Goal: Task Accomplishment & Management: Complete application form

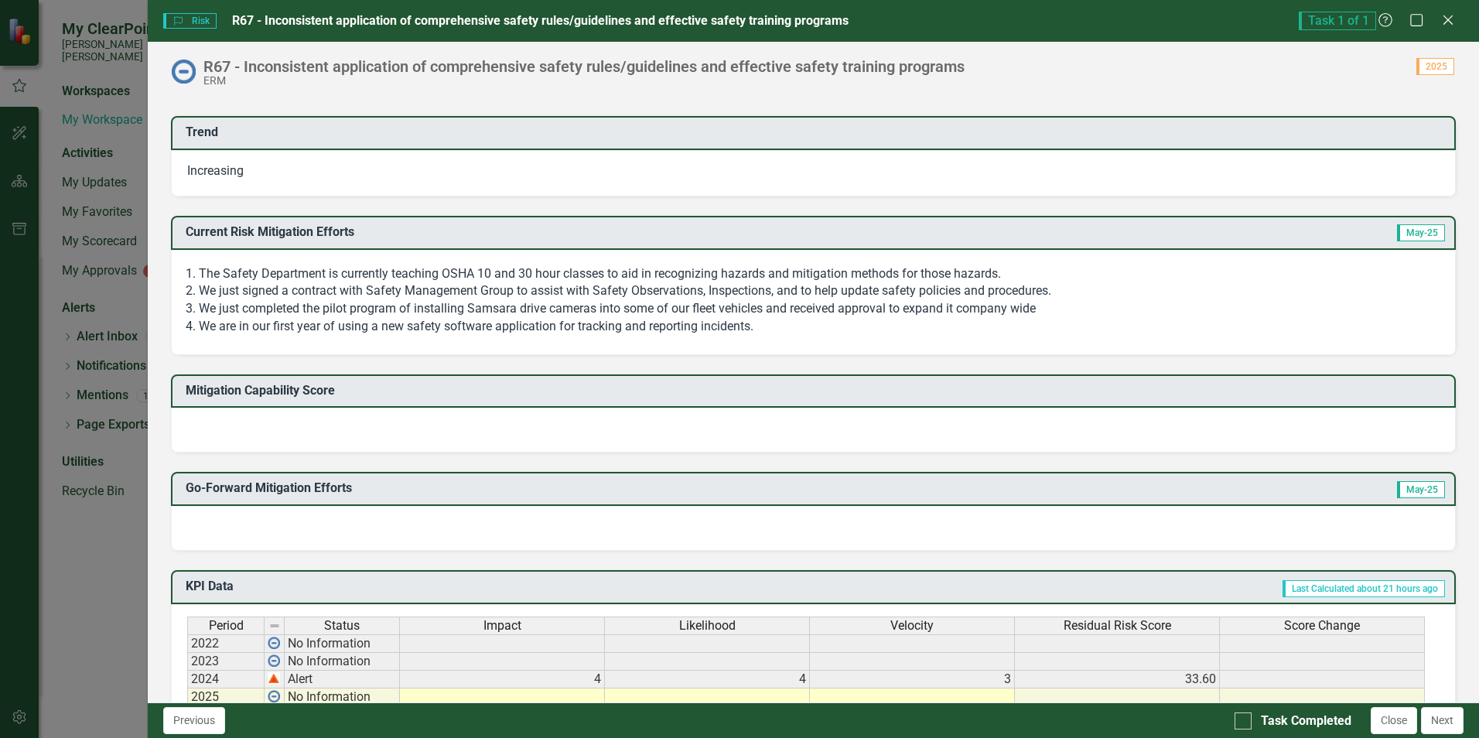
scroll to position [309, 0]
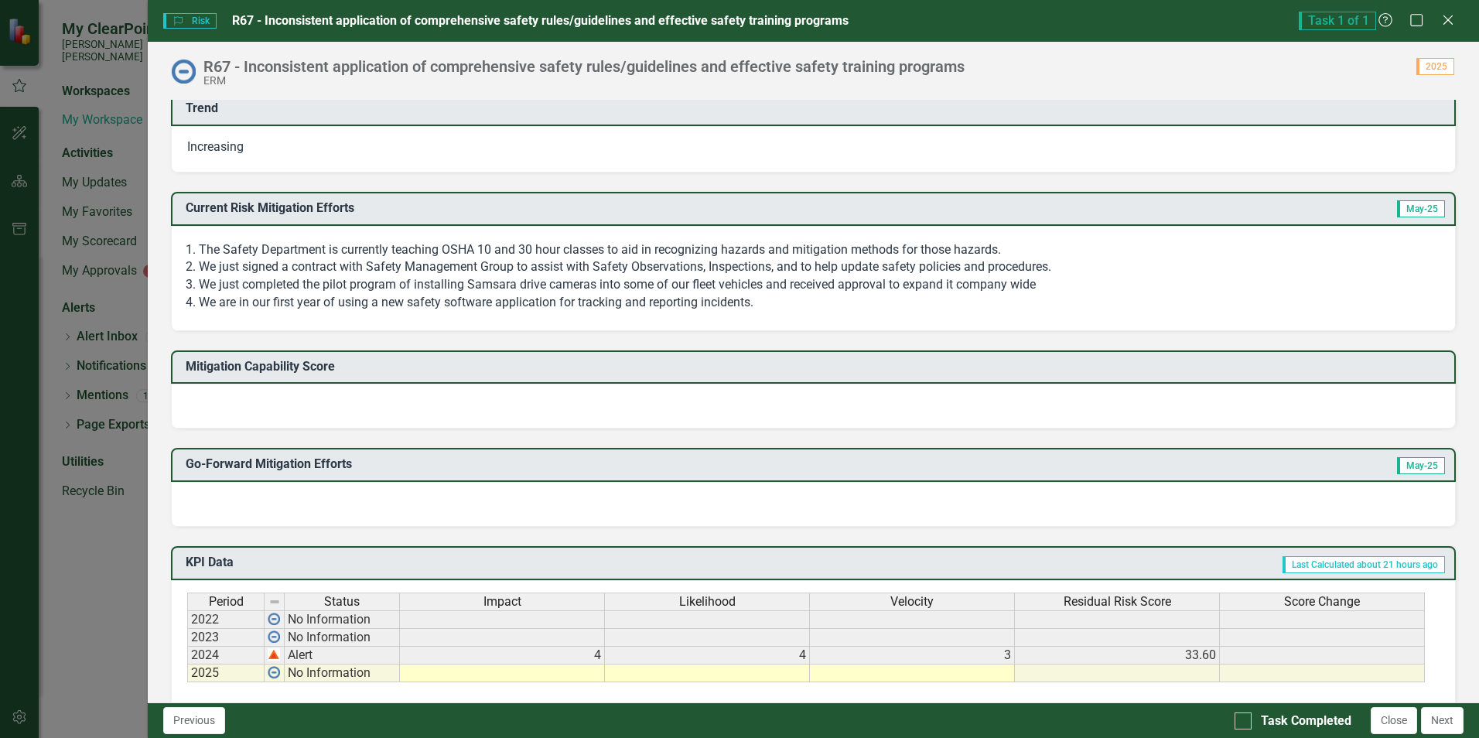
click at [268, 397] on div at bounding box center [813, 406] width 1285 height 45
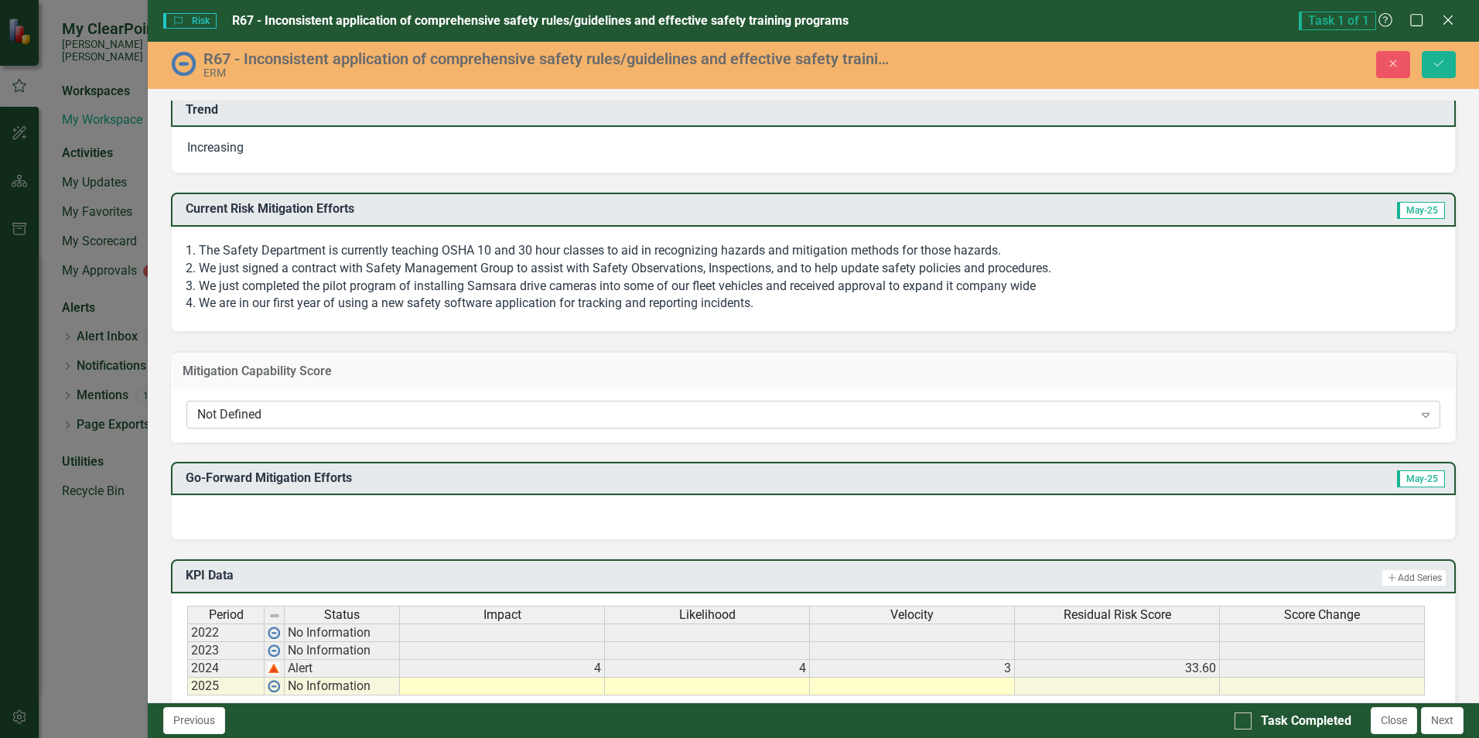
click at [261, 421] on div "Not Defined" at bounding box center [804, 415] width 1215 height 18
click at [292, 535] on div at bounding box center [813, 517] width 1285 height 45
click at [284, 520] on div at bounding box center [813, 517] width 1285 height 45
click at [280, 517] on div at bounding box center [813, 517] width 1285 height 45
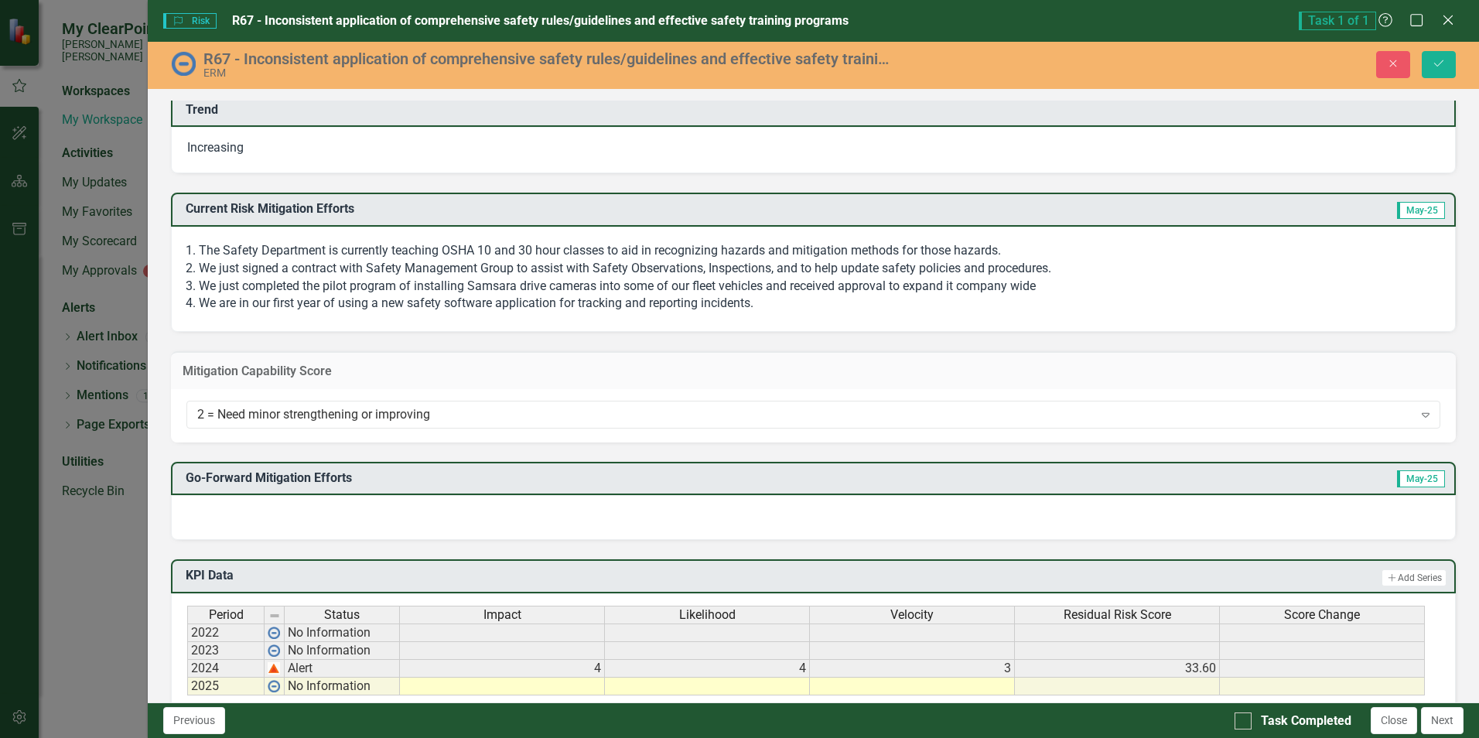
click at [280, 517] on div at bounding box center [813, 517] width 1285 height 45
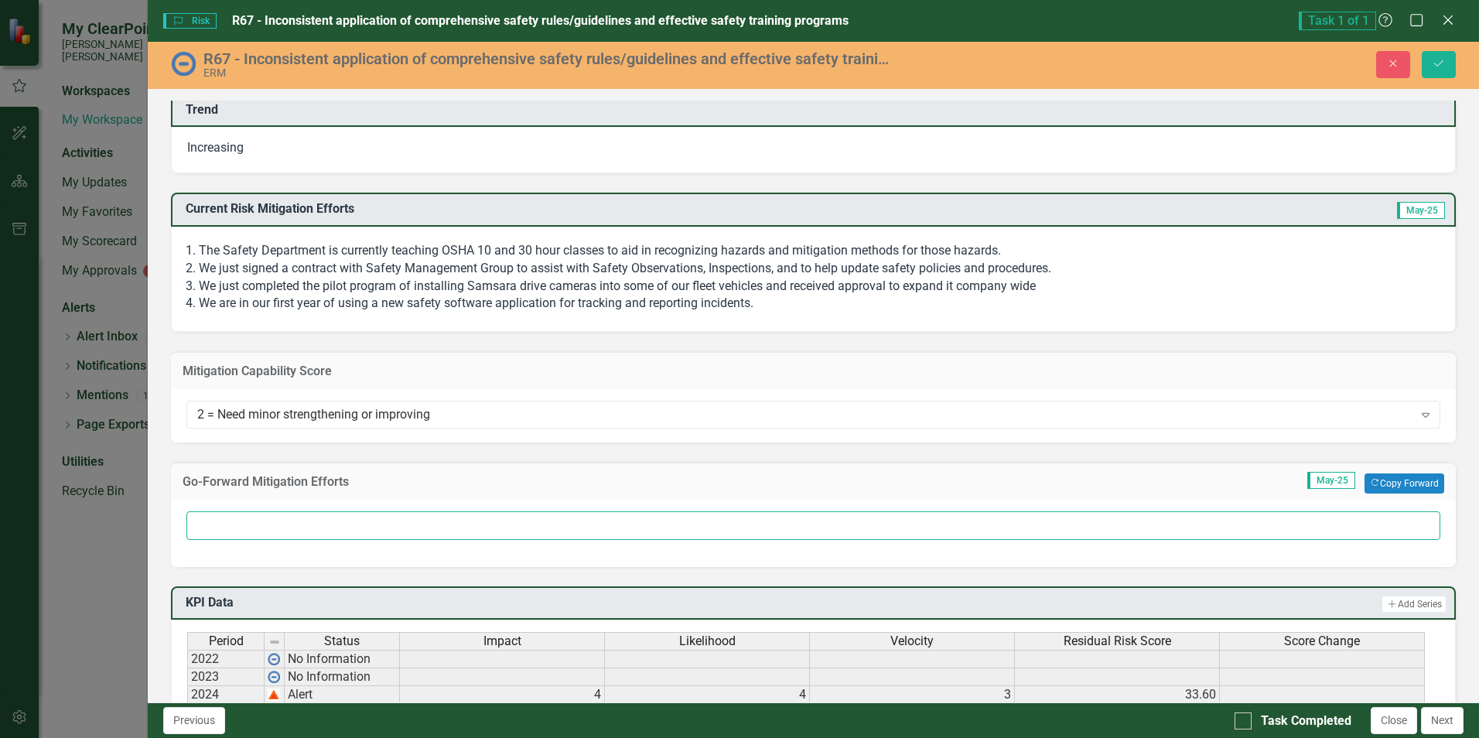
click at [280, 517] on input "text" at bounding box center [813, 525] width 1254 height 29
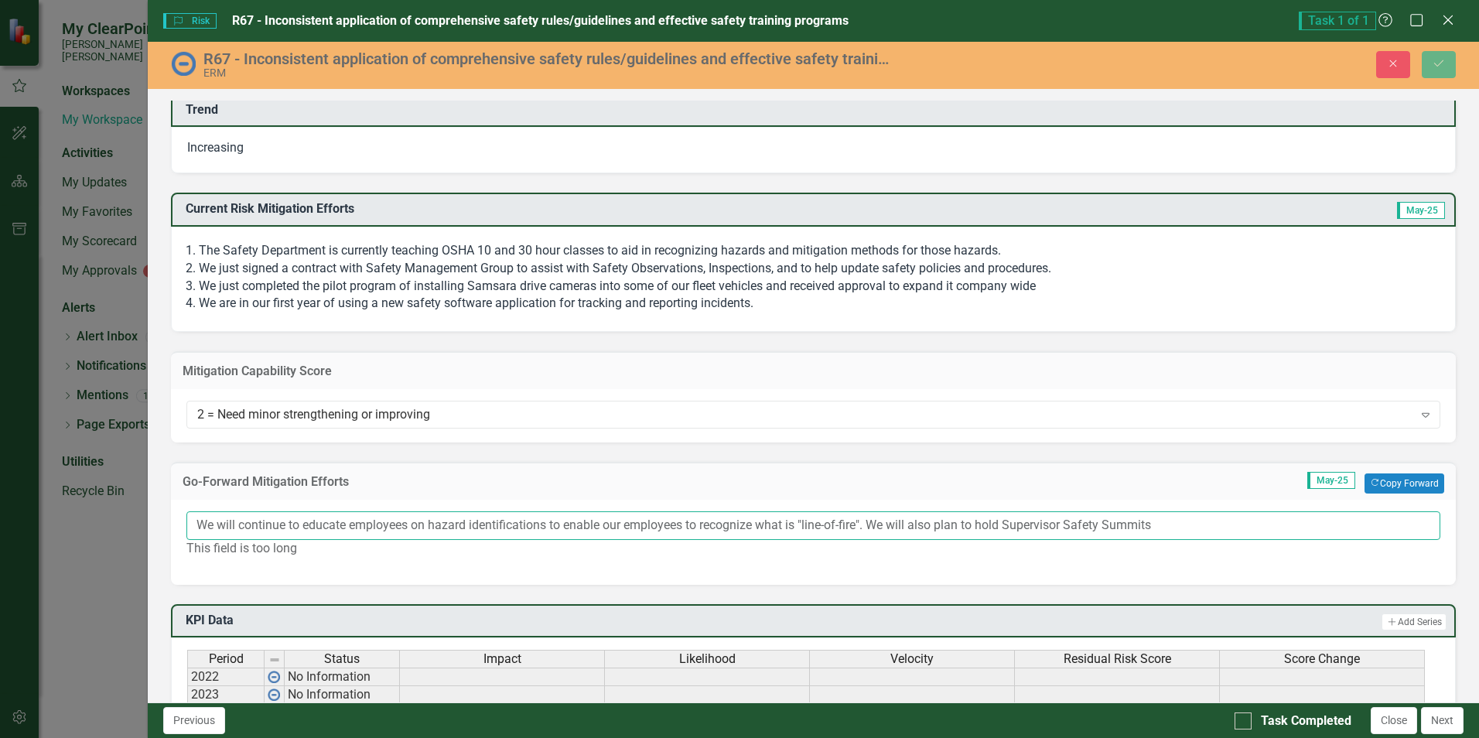
click at [1231, 526] on input "We will continue to educate employees on hazard identifications to enable our e…" at bounding box center [813, 525] width 1254 height 29
drag, startPoint x: 797, startPoint y: 527, endPoint x: 432, endPoint y: 533, distance: 364.3
click at [432, 533] on input "We will continue to educate employees on hazard identifications to enable our e…" at bounding box center [813, 525] width 1254 height 29
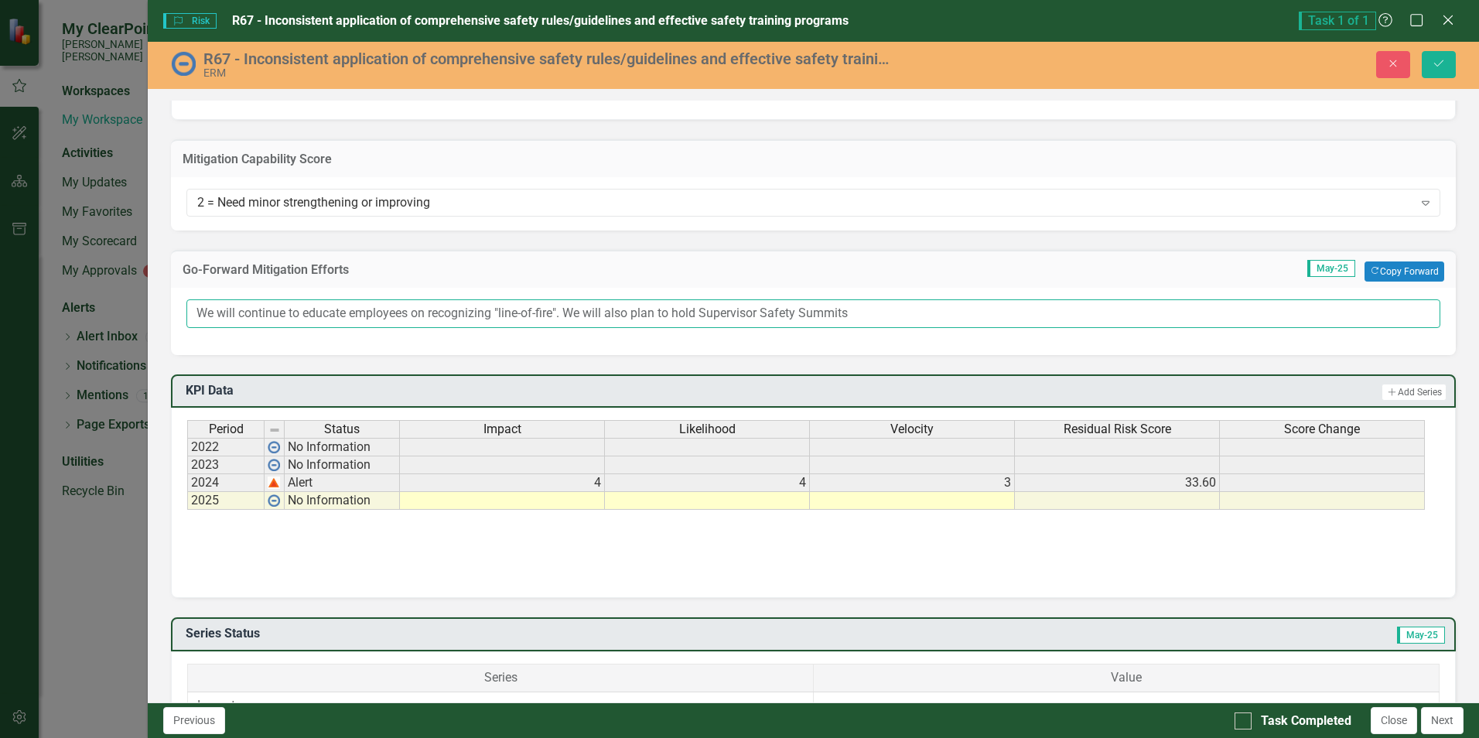
scroll to position [541, 0]
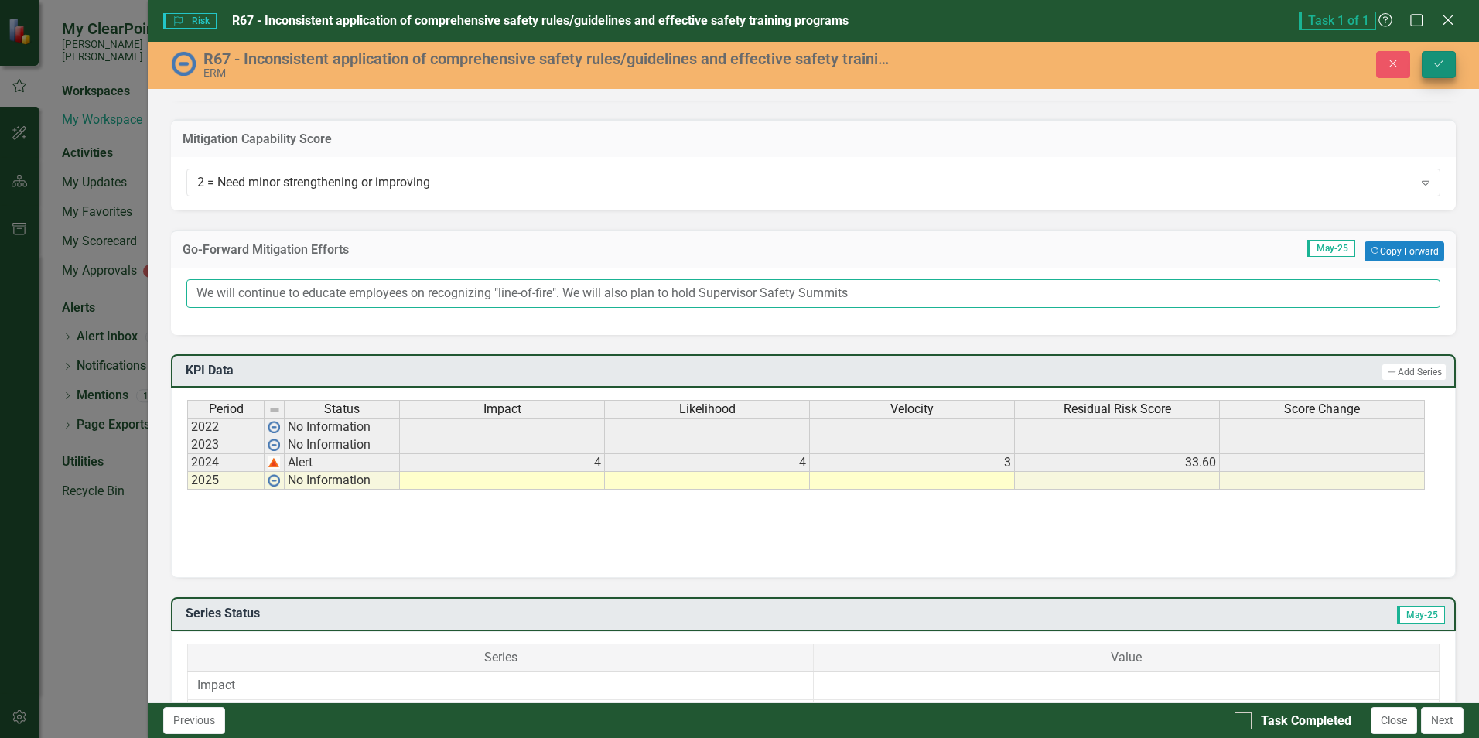
type input "We will continue to educate employees on recognizing "line-of-fire". We will al…"
click at [1445, 68] on button "Save" at bounding box center [1438, 64] width 34 height 27
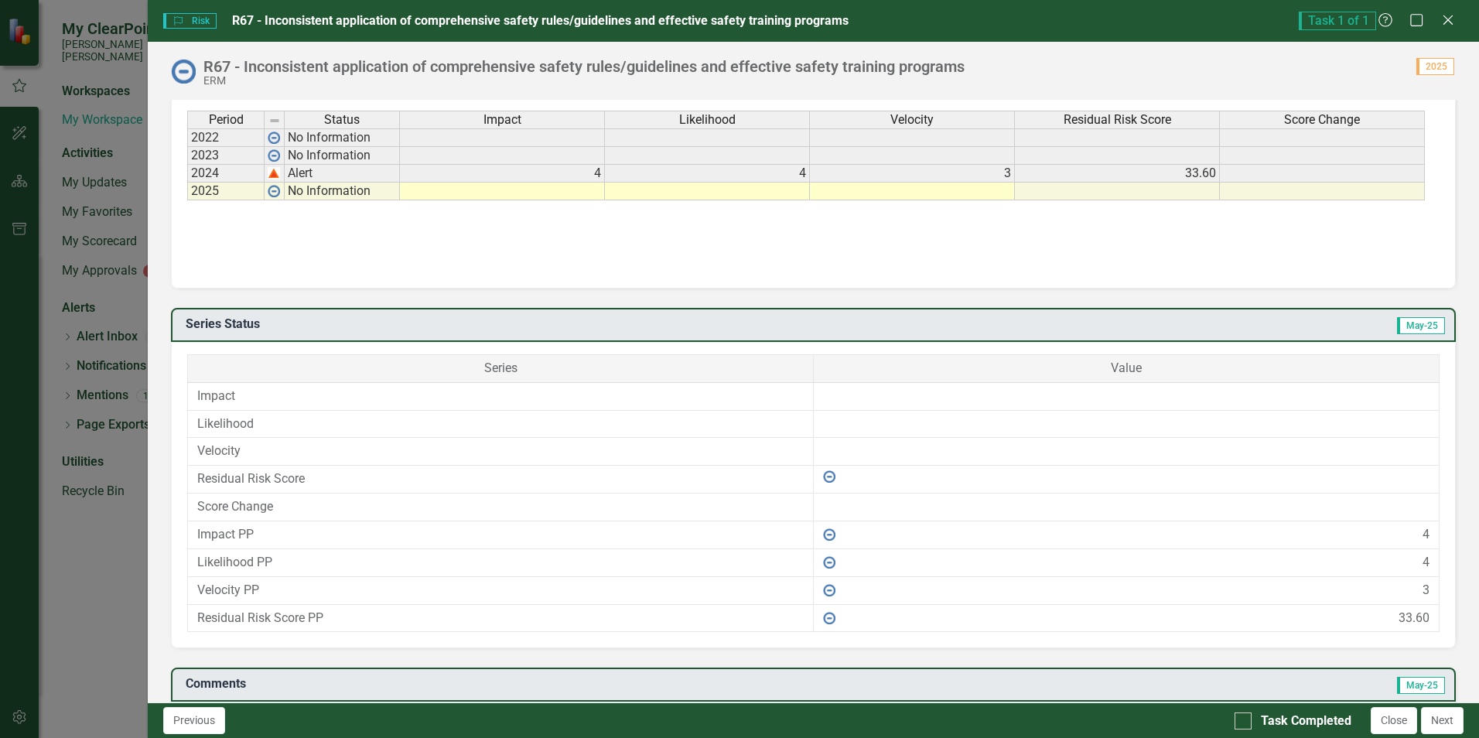
scroll to position [640, 0]
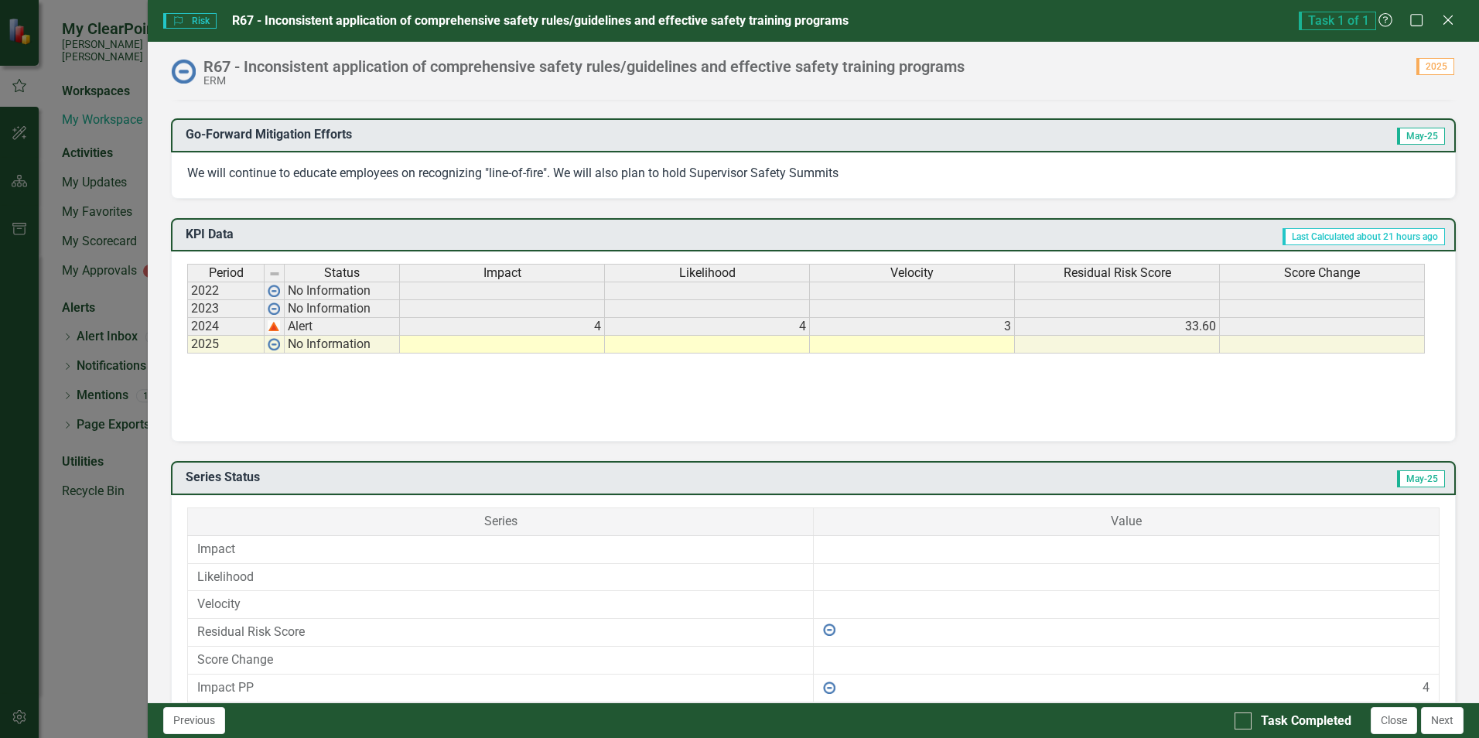
click at [1442, 28] on div "Close" at bounding box center [1447, 21] width 15 height 18
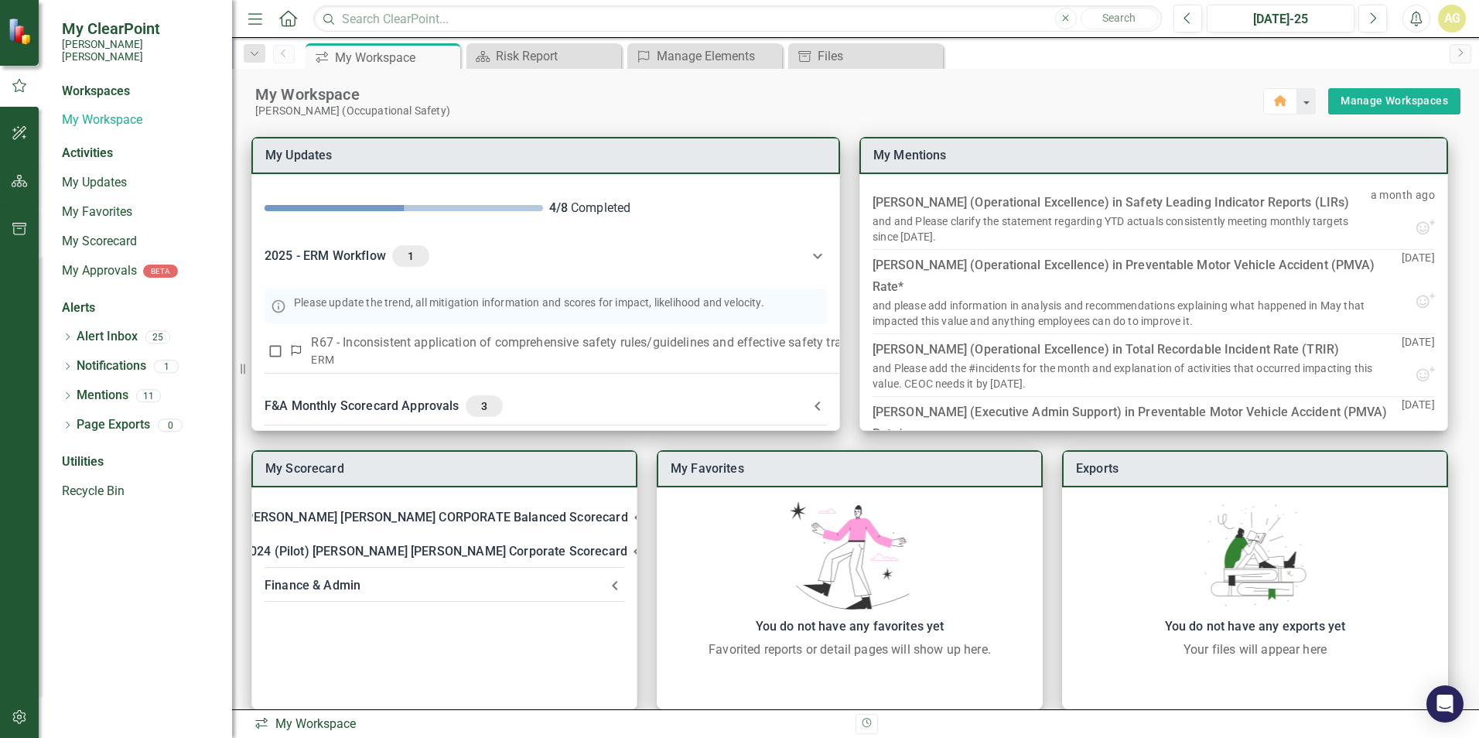
click at [78, 83] on div "Workspaces" at bounding box center [96, 92] width 68 height 18
click at [19, 186] on icon "button" at bounding box center [20, 181] width 16 height 12
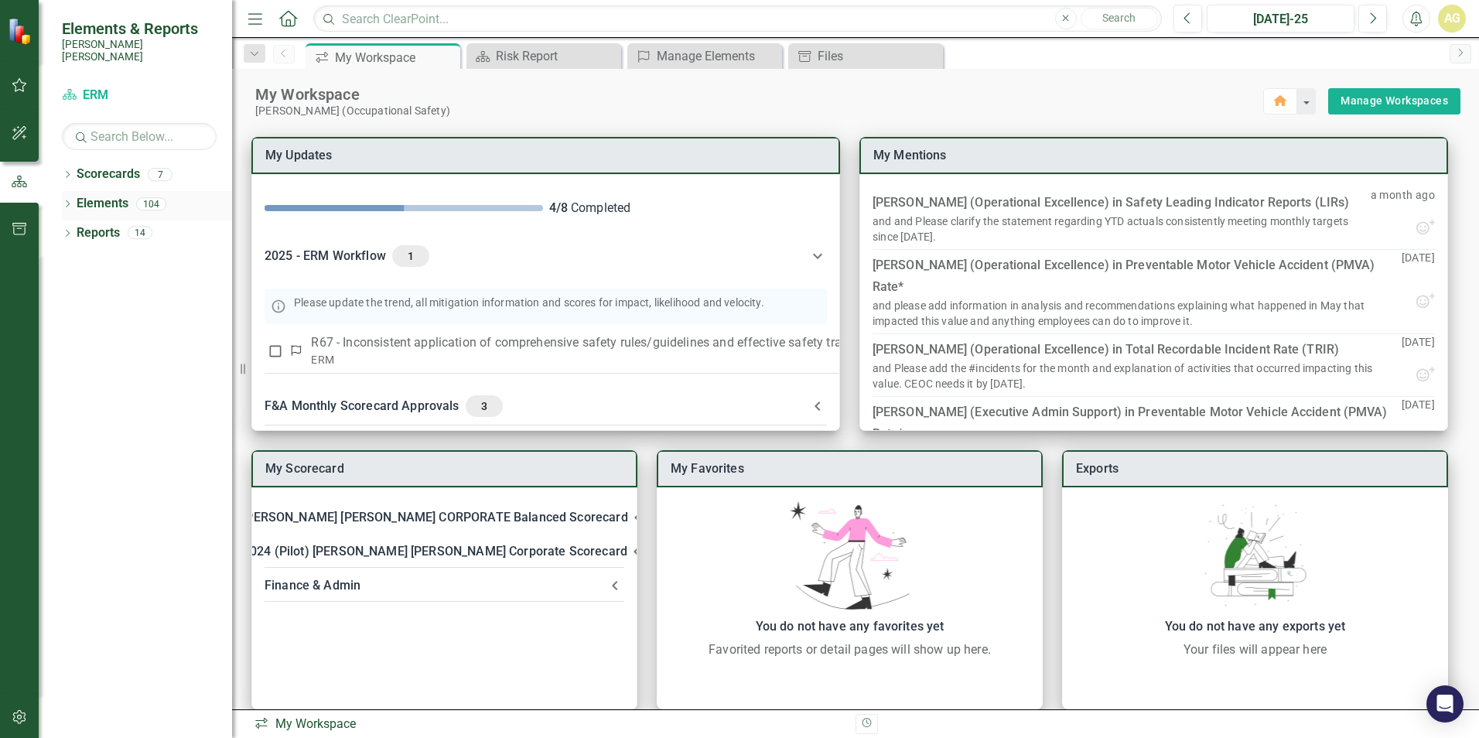
click at [72, 201] on icon "Dropdown" at bounding box center [67, 205] width 11 height 9
click at [77, 230] on icon "Dropdown" at bounding box center [75, 234] width 11 height 9
click at [75, 260] on icon "Dropdown" at bounding box center [75, 264] width 11 height 9
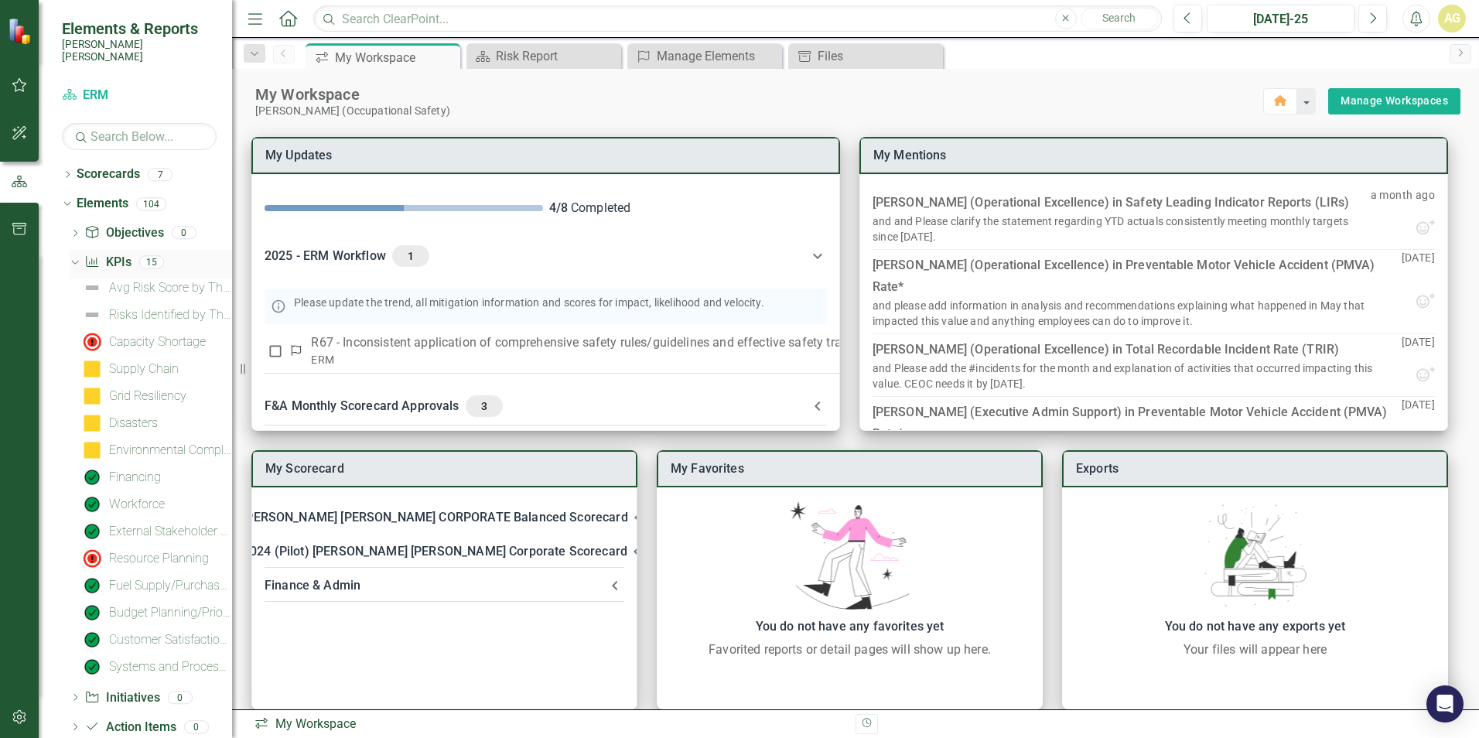
click at [75, 256] on icon "Dropdown" at bounding box center [73, 261] width 9 height 11
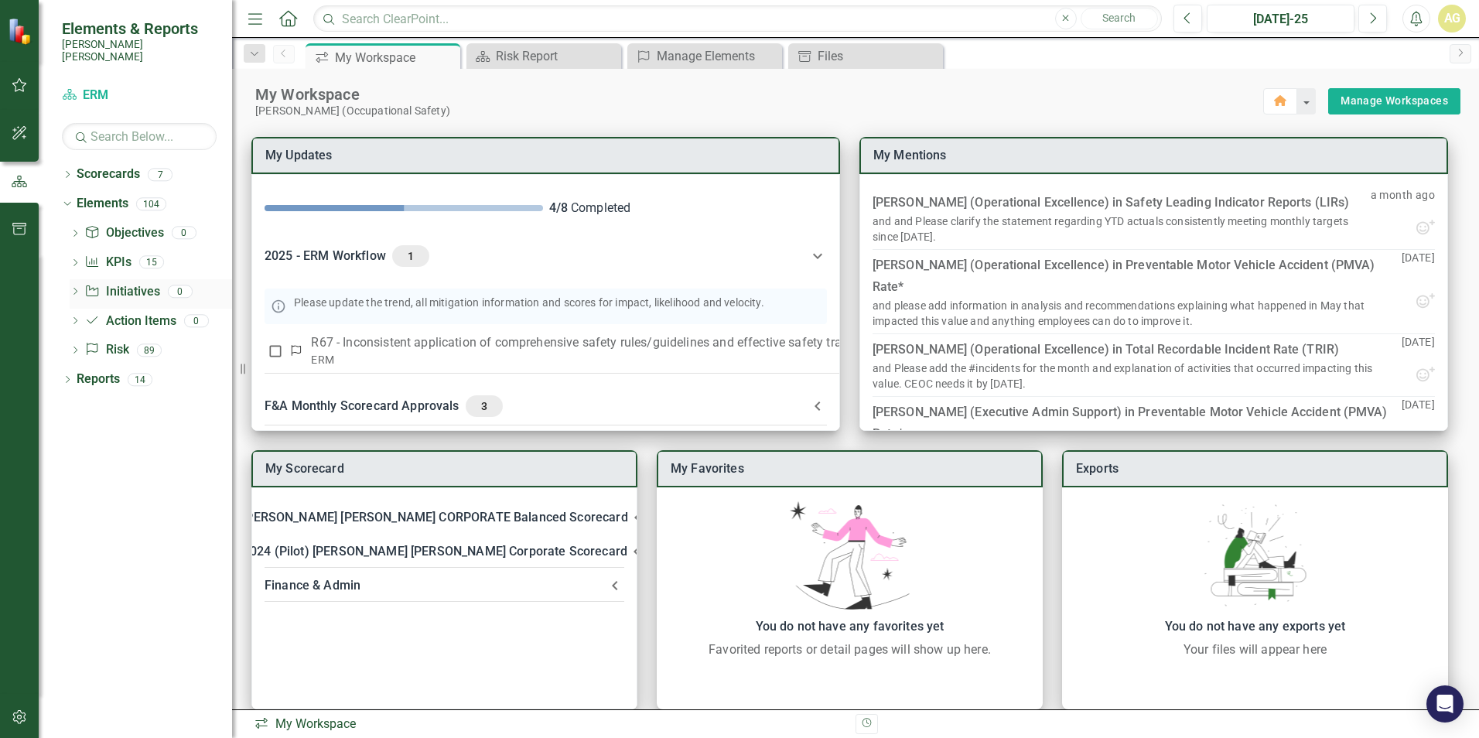
click at [78, 288] on icon "Dropdown" at bounding box center [75, 292] width 11 height 9
click at [78, 289] on icon at bounding box center [74, 291] width 7 height 4
click at [65, 377] on icon "Dropdown" at bounding box center [67, 381] width 11 height 9
click at [63, 172] on icon "Dropdown" at bounding box center [67, 176] width 11 height 9
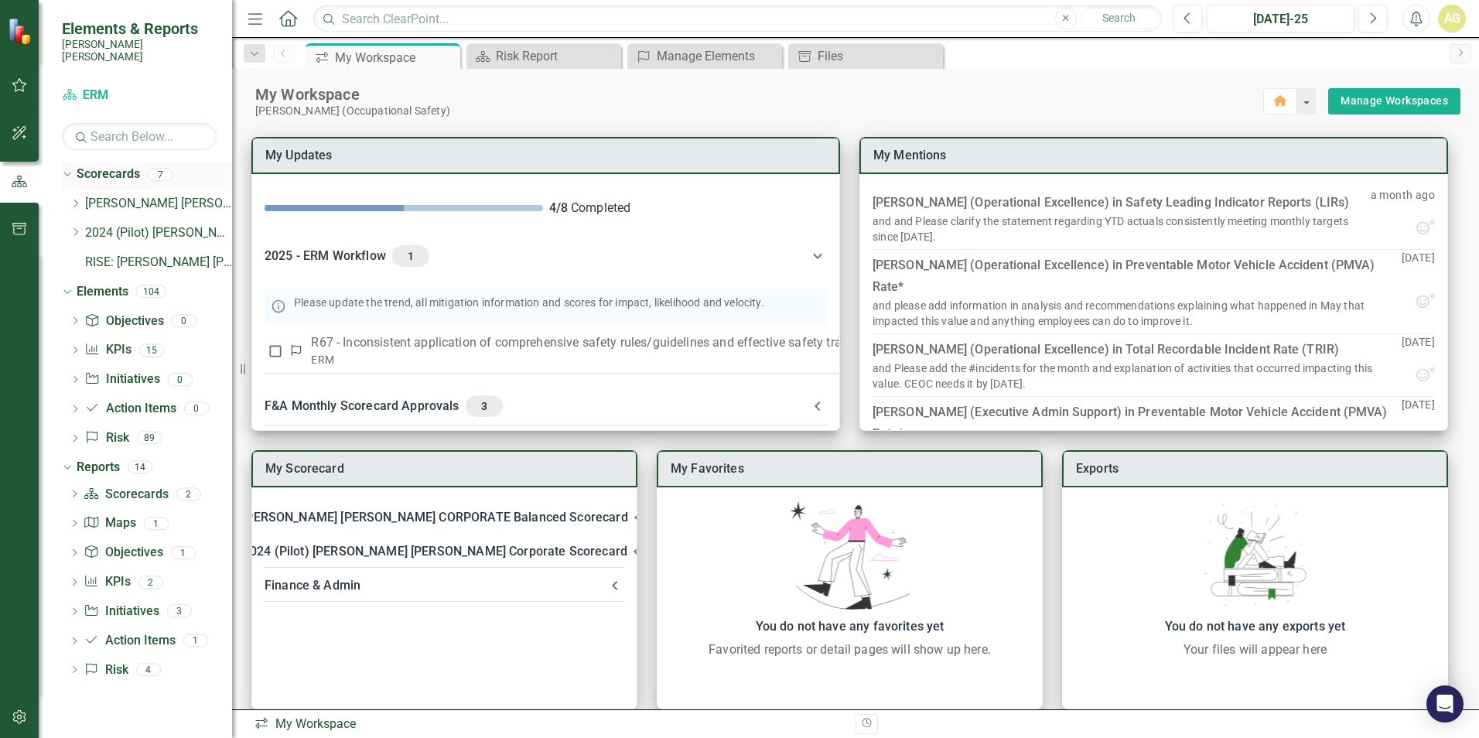
click at [63, 169] on icon "Dropdown" at bounding box center [65, 174] width 9 height 11
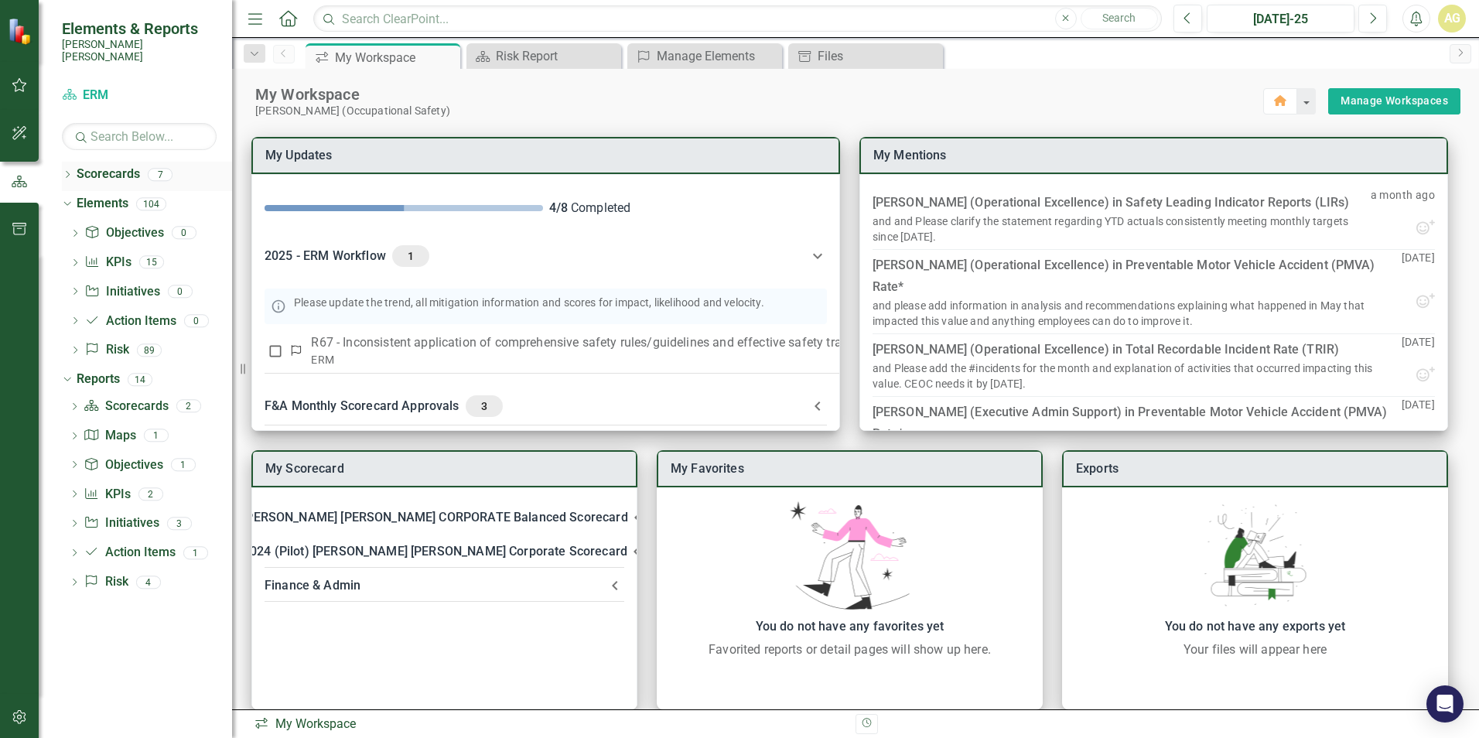
click at [63, 172] on icon "Dropdown" at bounding box center [67, 176] width 11 height 9
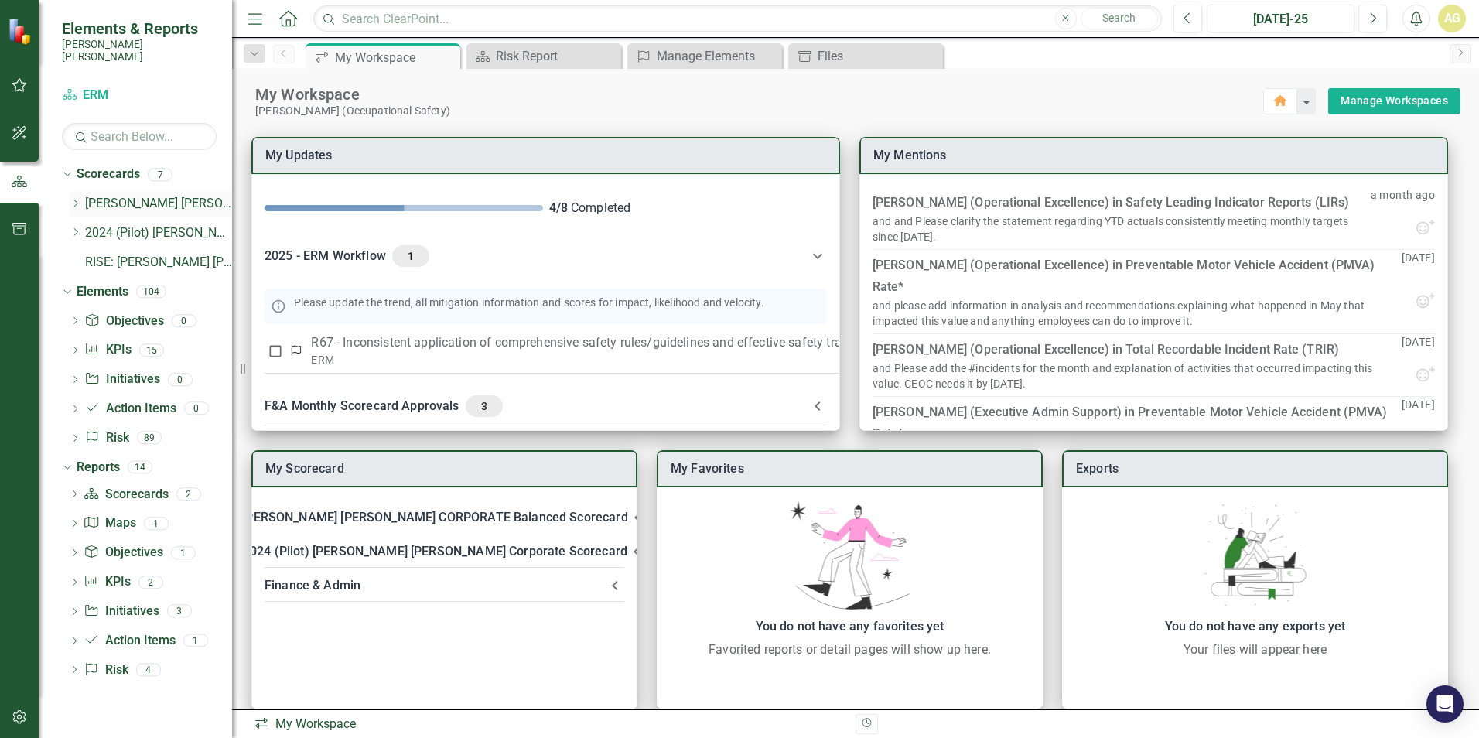
click at [90, 195] on link "[PERSON_NAME] [PERSON_NAME] CORPORATE Balanced Scorecard" at bounding box center [158, 204] width 147 height 18
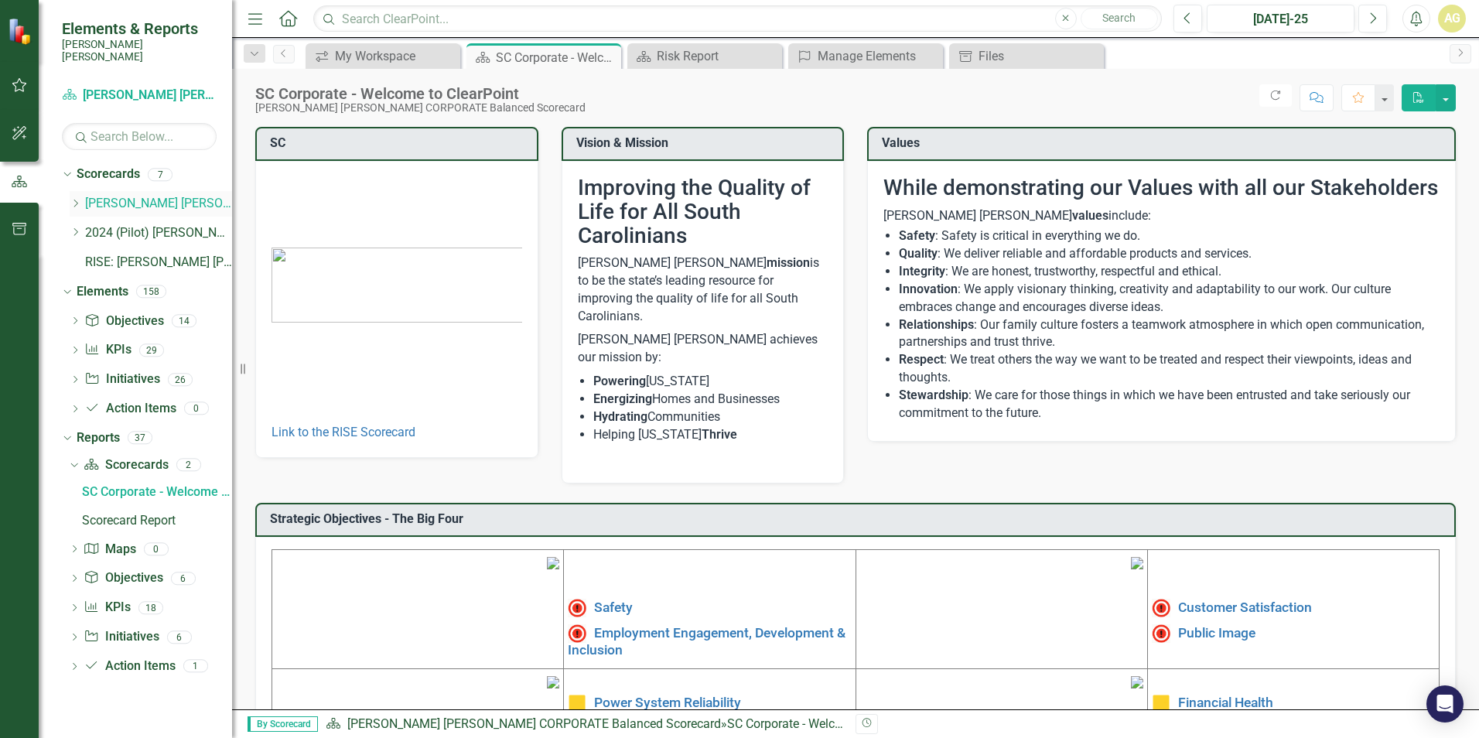
click at [73, 199] on icon "Dropdown" at bounding box center [76, 203] width 12 height 9
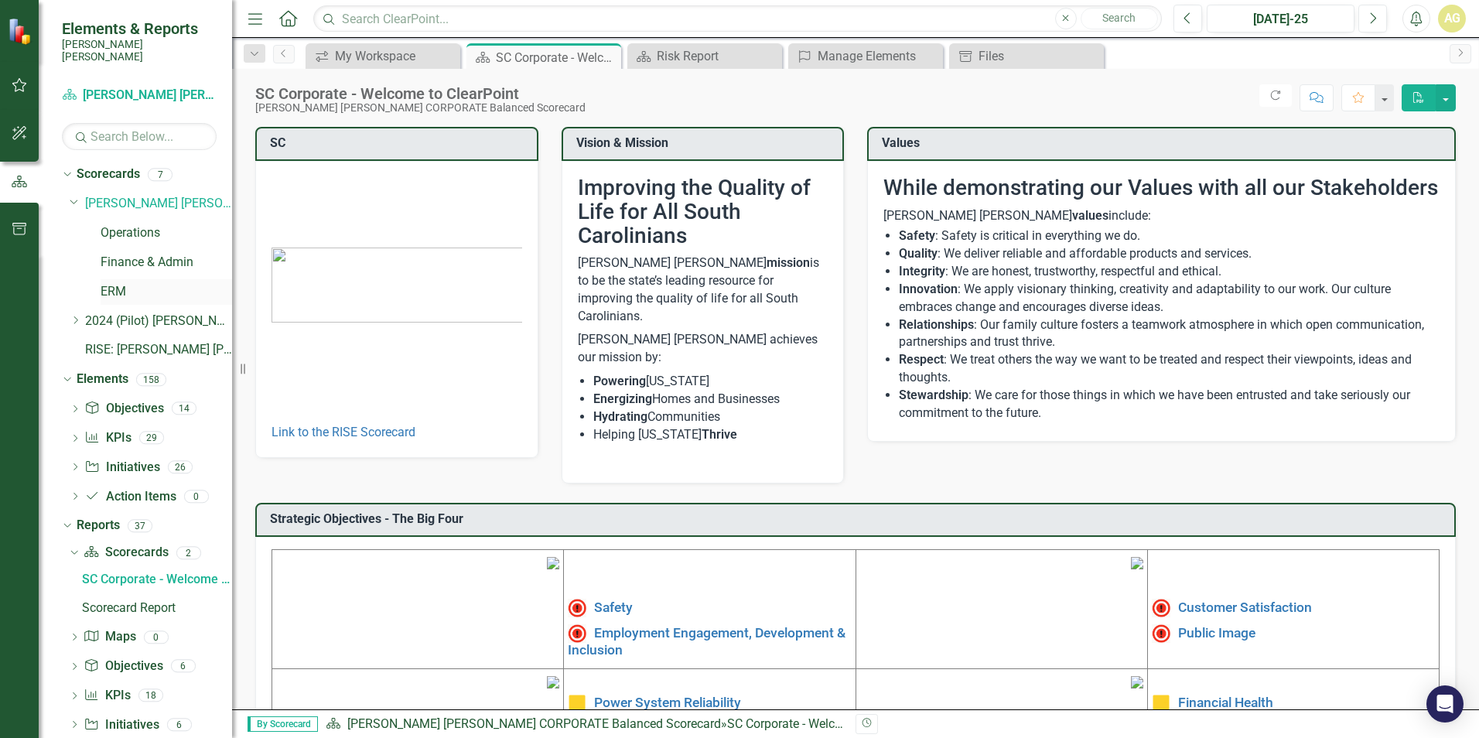
click at [115, 283] on link "ERM" at bounding box center [166, 292] width 131 height 18
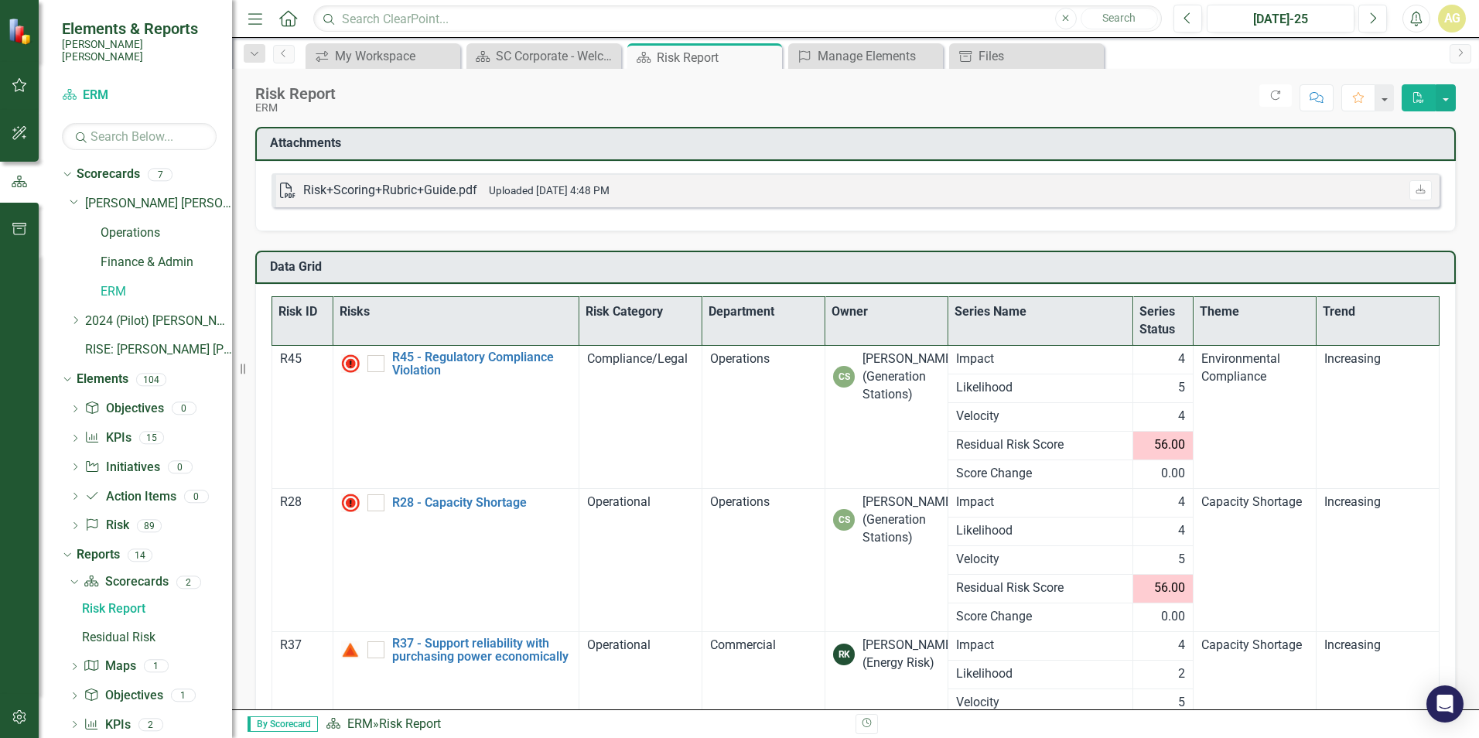
click at [341, 186] on div "Risk+Scoring+Rubric+Guide.pdf" at bounding box center [390, 191] width 174 height 18
click at [385, 199] on div "Risk+Scoring+Rubric+Guide.pdf" at bounding box center [390, 191] width 174 height 18
click at [375, 193] on div "Risk+Scoring+Rubric+Guide.pdf" at bounding box center [390, 191] width 174 height 18
click at [286, 193] on icon "PDF" at bounding box center [287, 190] width 15 height 15
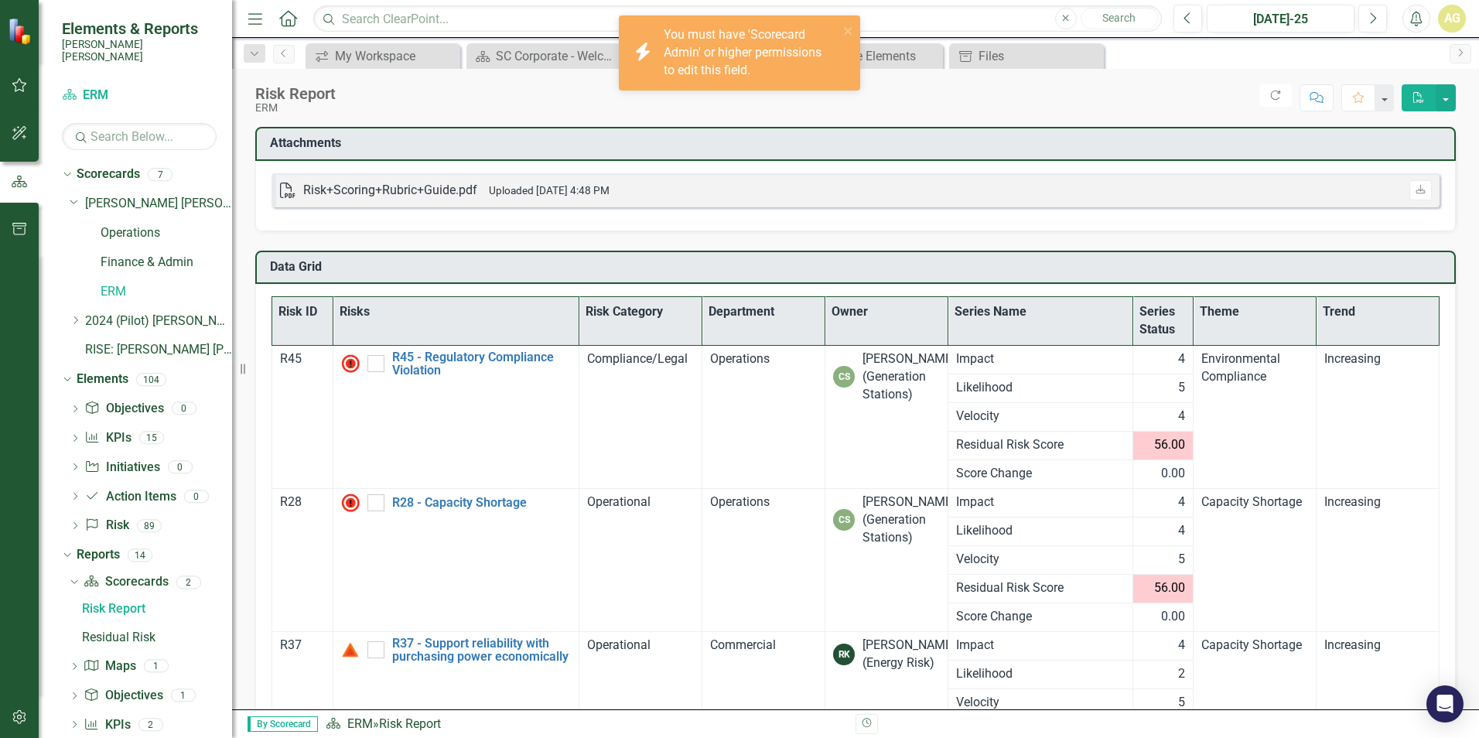
click at [330, 192] on div "Risk+Scoring+Rubric+Guide.pdf" at bounding box center [390, 191] width 174 height 18
click at [331, 192] on div "Risk+Scoring+Rubric+Guide.pdf" at bounding box center [390, 191] width 174 height 18
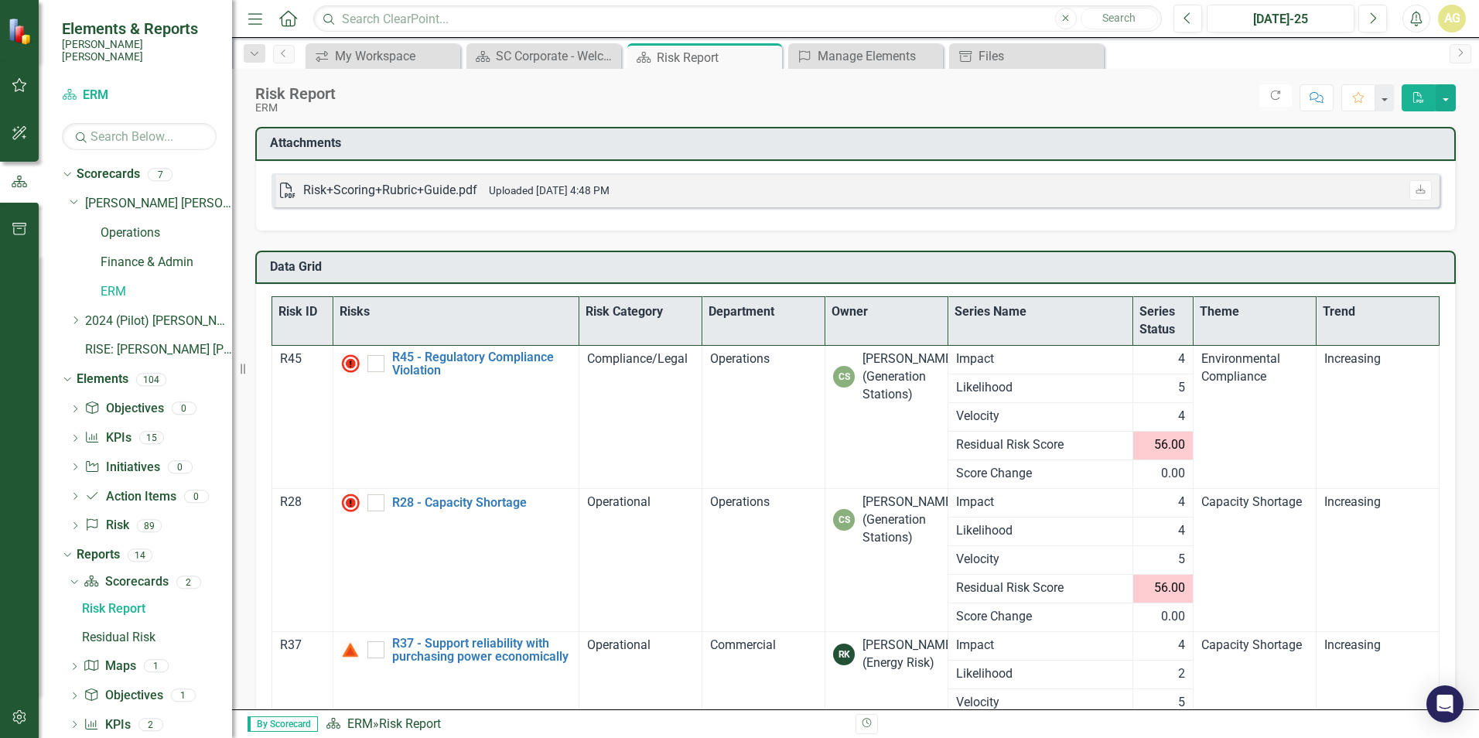
click at [1264, 199] on div "PDF Risk+Scoring+Rubric+Guide.pdf Uploaded [DATE] 4:48 PM Download" at bounding box center [855, 190] width 1168 height 34
click at [1414, 194] on icon "Download" at bounding box center [1420, 190] width 12 height 9
click at [1419, 193] on link "Download" at bounding box center [1420, 190] width 22 height 20
